Goal: Task Accomplishment & Management: Use online tool/utility

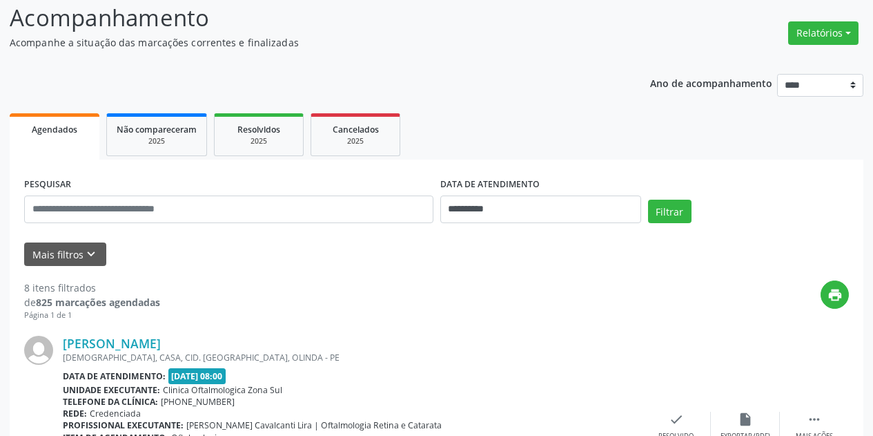
scroll to position [174, 0]
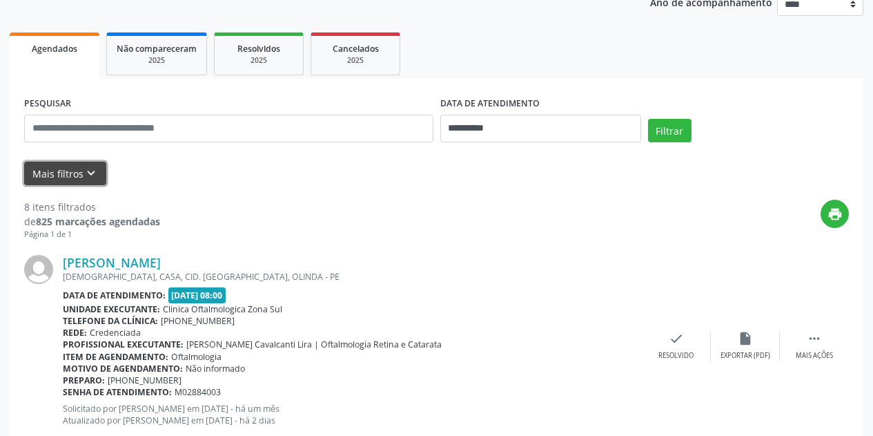
click at [84, 171] on icon "keyboard_arrow_down" at bounding box center [91, 173] width 15 height 15
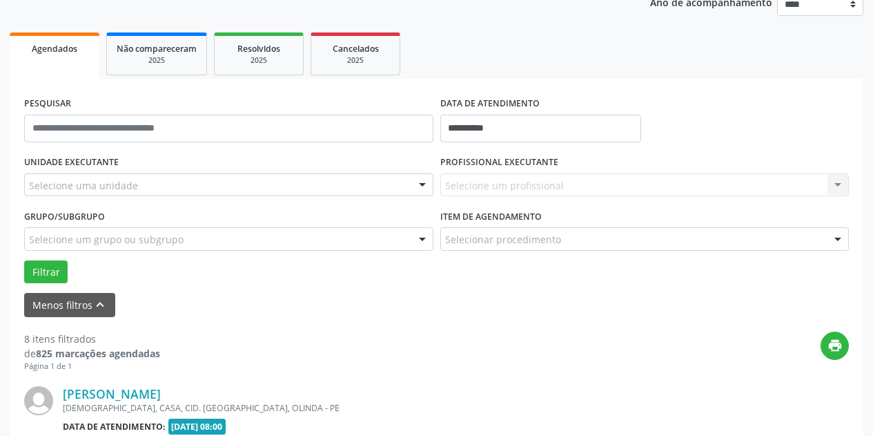
click at [159, 178] on div "Selecione uma unidade" at bounding box center [228, 184] width 409 height 23
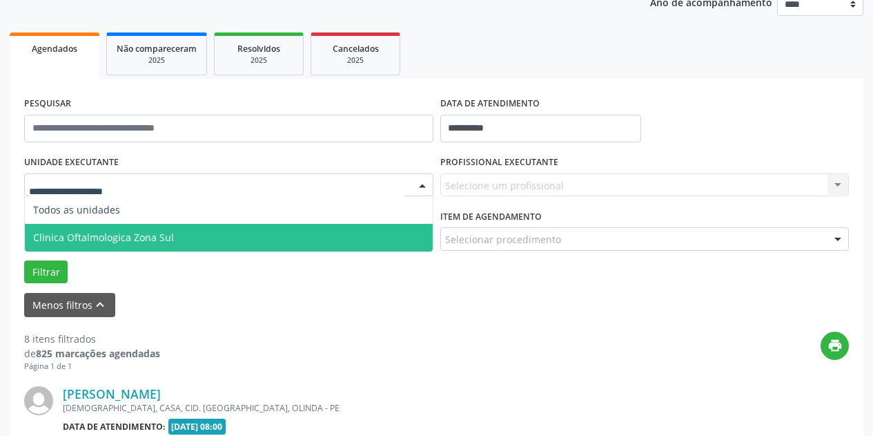
click at [175, 234] on span "Clinica Oftalmologica Zona Sul" at bounding box center [229, 238] width 408 height 28
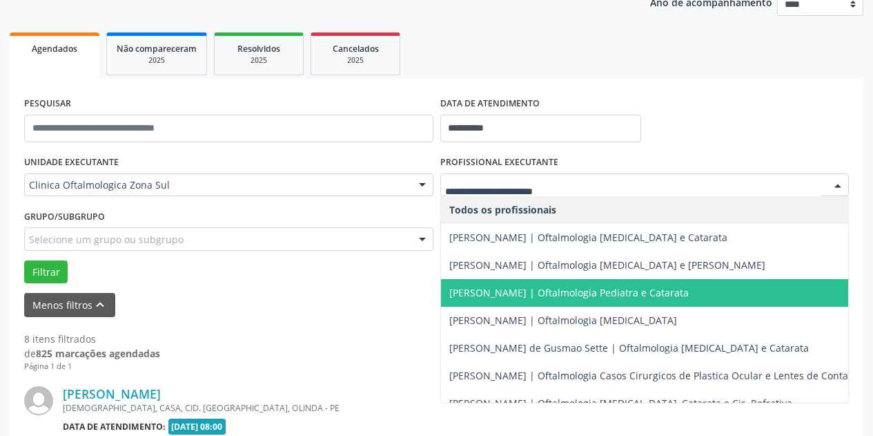
click at [499, 291] on span "[PERSON_NAME] | Oftalmologia Pediatra e Catarata" at bounding box center [569, 292] width 240 height 13
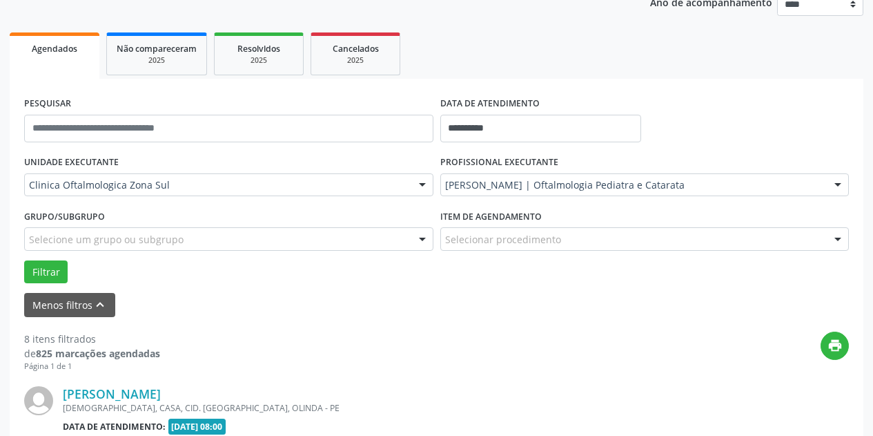
click at [289, 240] on div "Selecione um grupo ou subgrupo" at bounding box center [228, 238] width 409 height 23
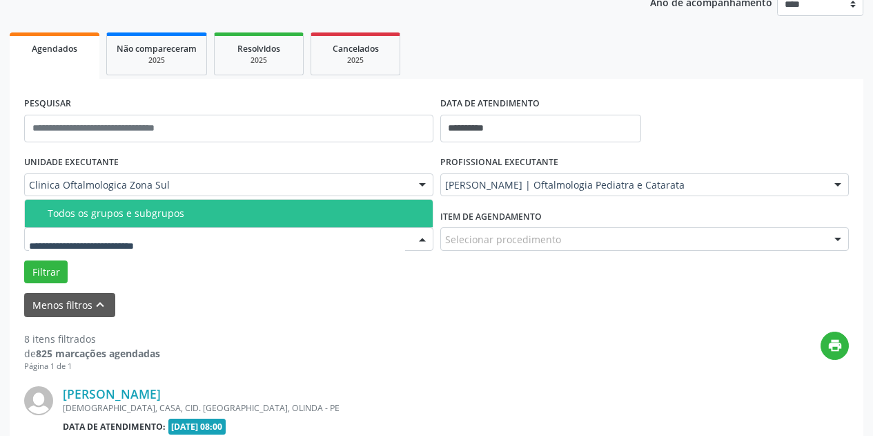
click at [289, 206] on span "Todos os grupos e subgrupos" at bounding box center [229, 213] width 408 height 28
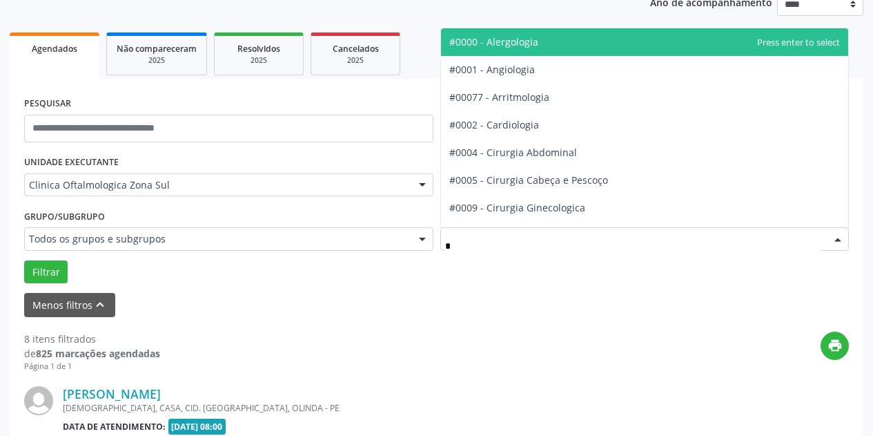
type input "**"
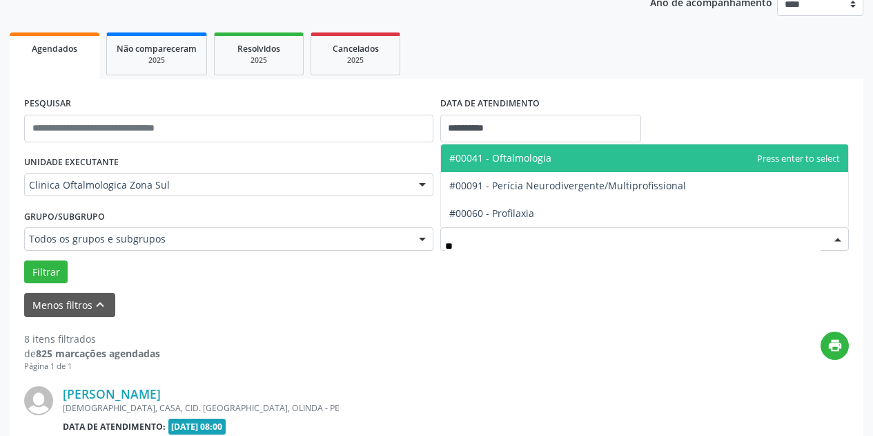
click at [527, 157] on span "#00041 - Oftalmologia" at bounding box center [500, 157] width 102 height 13
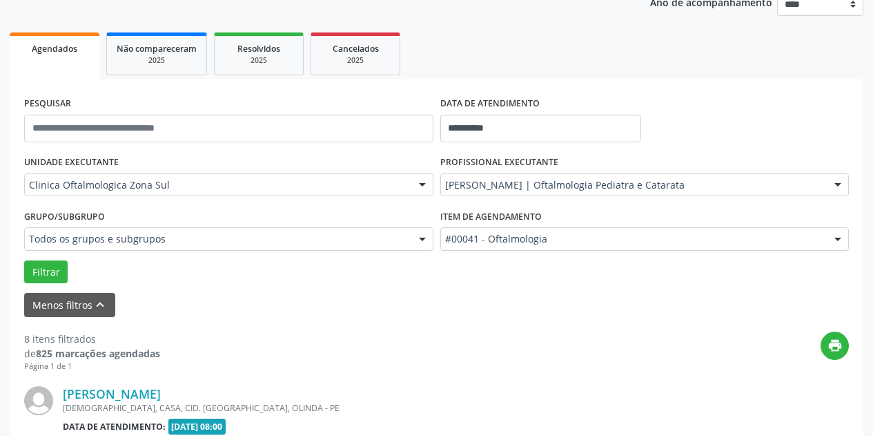
click at [56, 259] on div "Grupo/Subgrupo Todos os grupos e subgrupos Todos os grupos e subgrupos Nenhum r…" at bounding box center [229, 233] width 416 height 54
click at [54, 271] on button "Filtrar" at bounding box center [45, 271] width 43 height 23
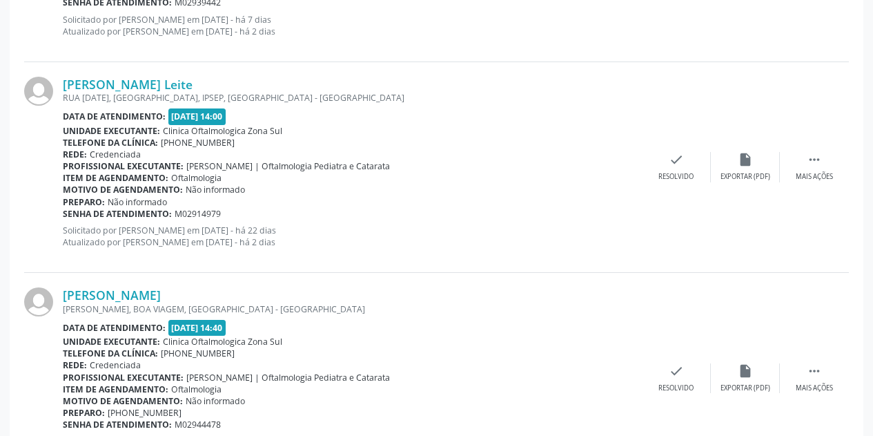
scroll to position [726, 0]
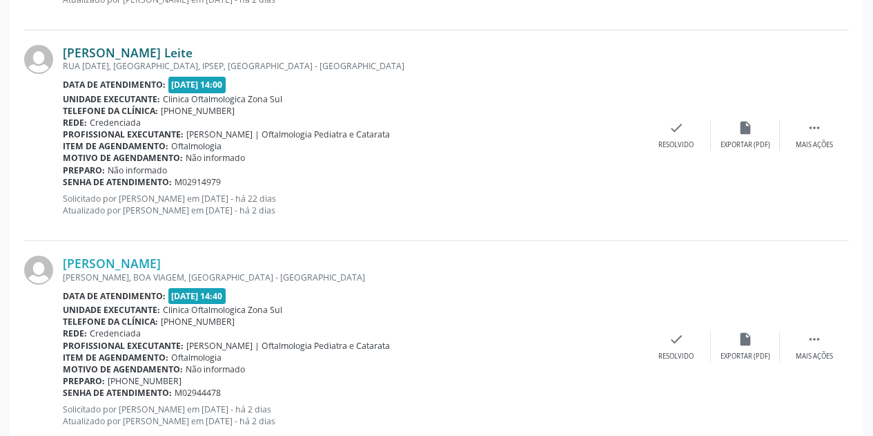
click at [135, 46] on link "[PERSON_NAME] Leite" at bounding box center [128, 52] width 130 height 15
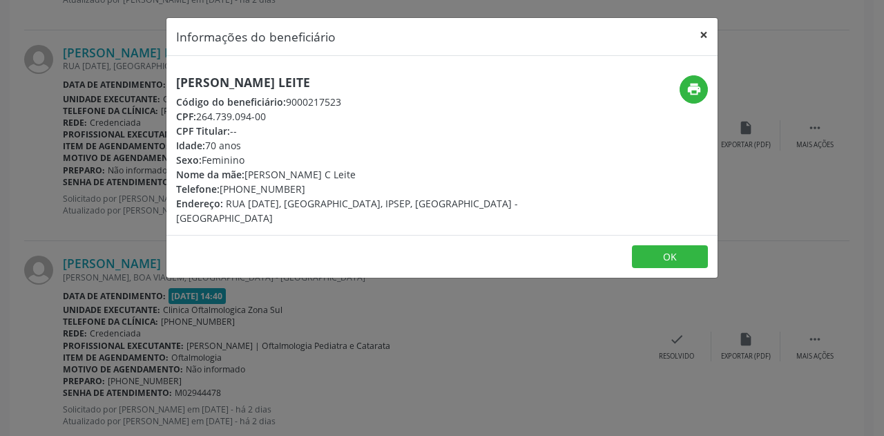
click at [703, 36] on button "×" at bounding box center [704, 35] width 28 height 34
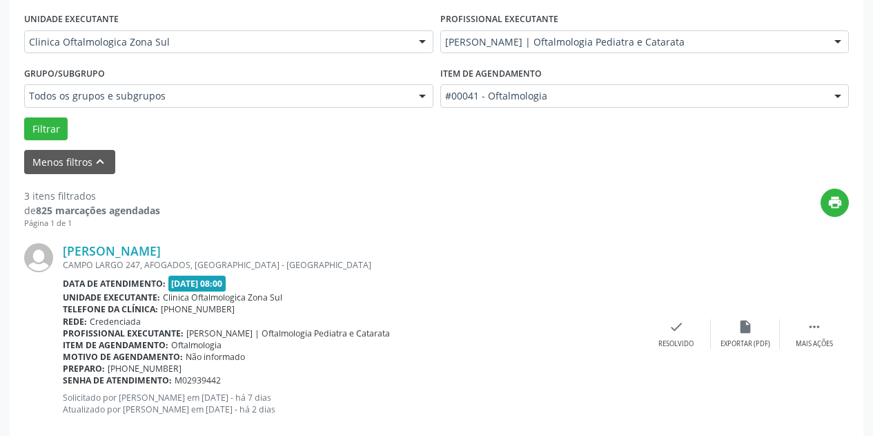
scroll to position [174, 0]
